Goal: Book appointment/travel/reservation

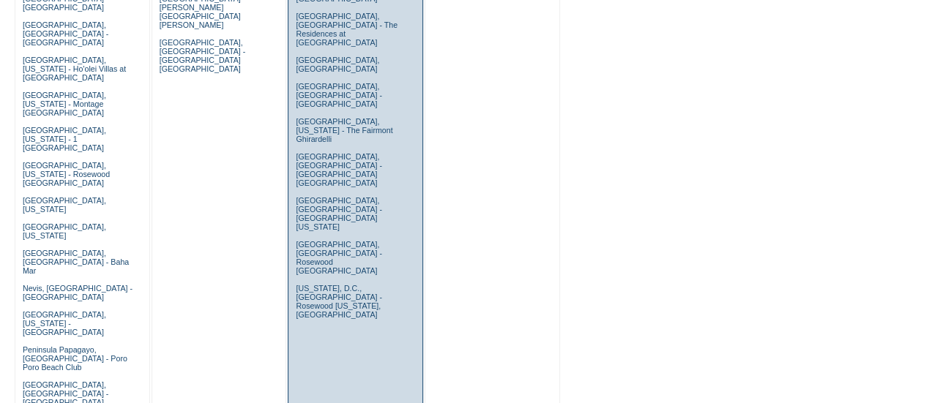
scroll to position [509, 0]
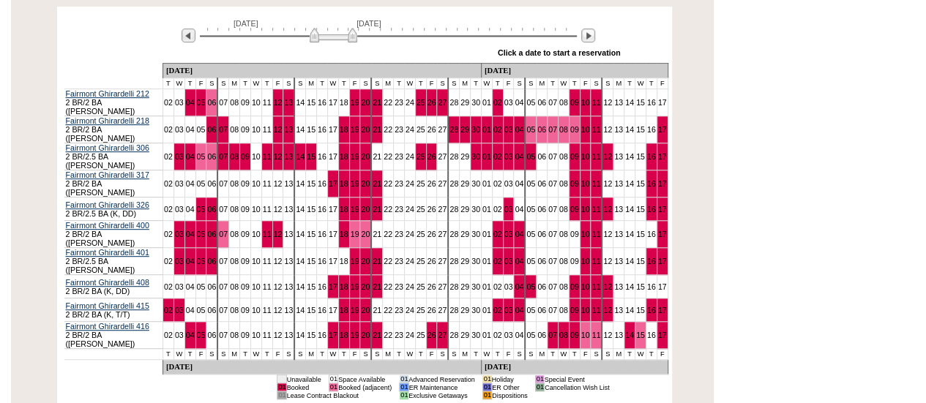
scroll to position [298, 0]
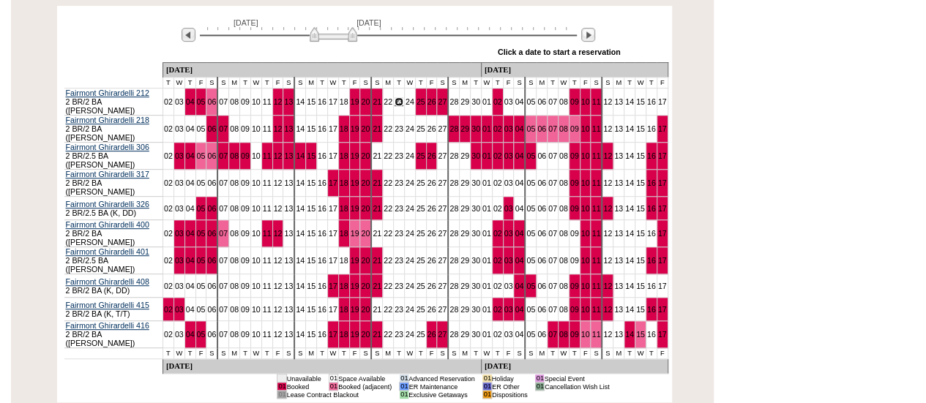
click at [395, 105] on link "23" at bounding box center [399, 101] width 9 height 9
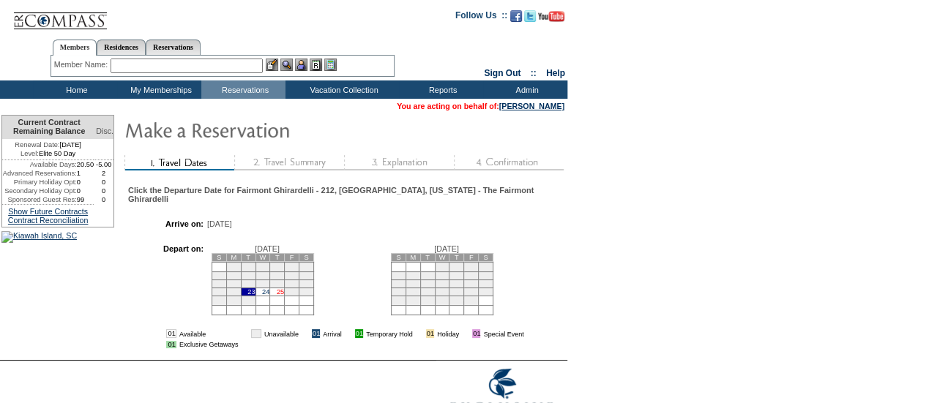
click at [284, 296] on link "25" at bounding box center [280, 291] width 7 height 7
